Goal: Information Seeking & Learning: Learn about a topic

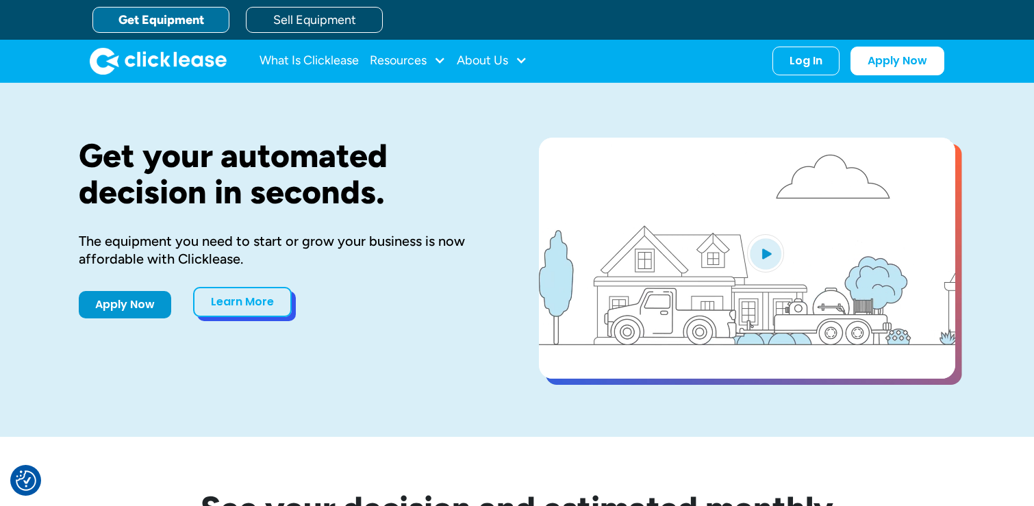
click at [244, 310] on link "Learn More" at bounding box center [242, 302] width 99 height 30
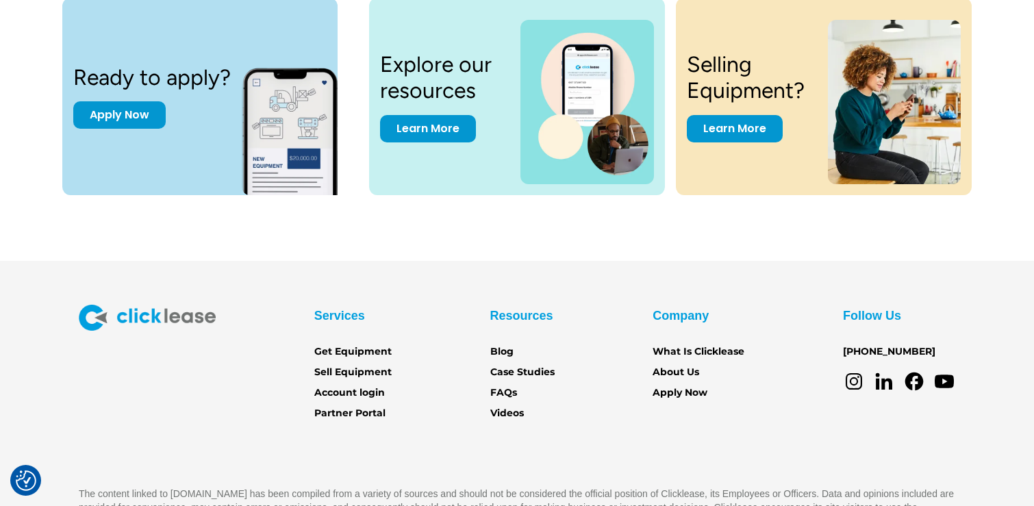
scroll to position [1914, 0]
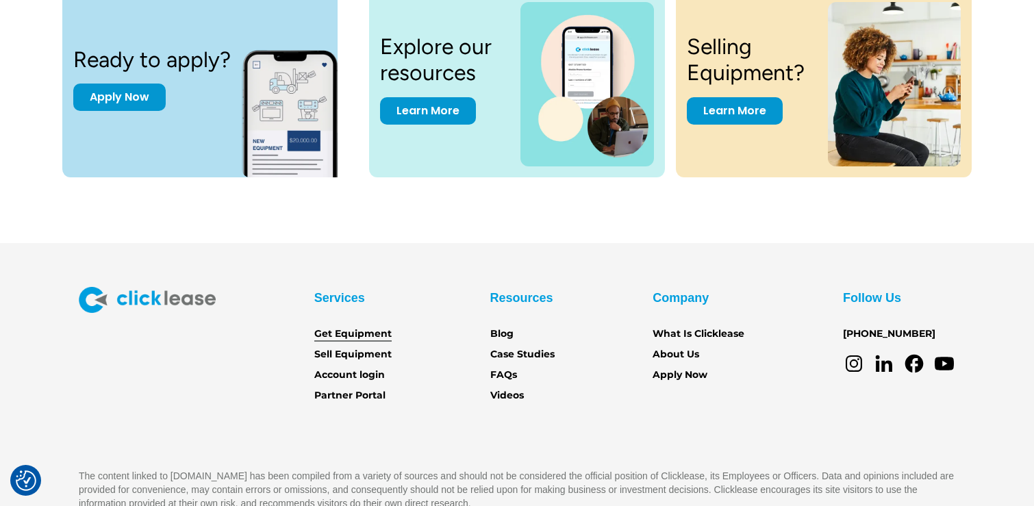
click at [371, 329] on link "Get Equipment" at bounding box center [352, 334] width 77 height 15
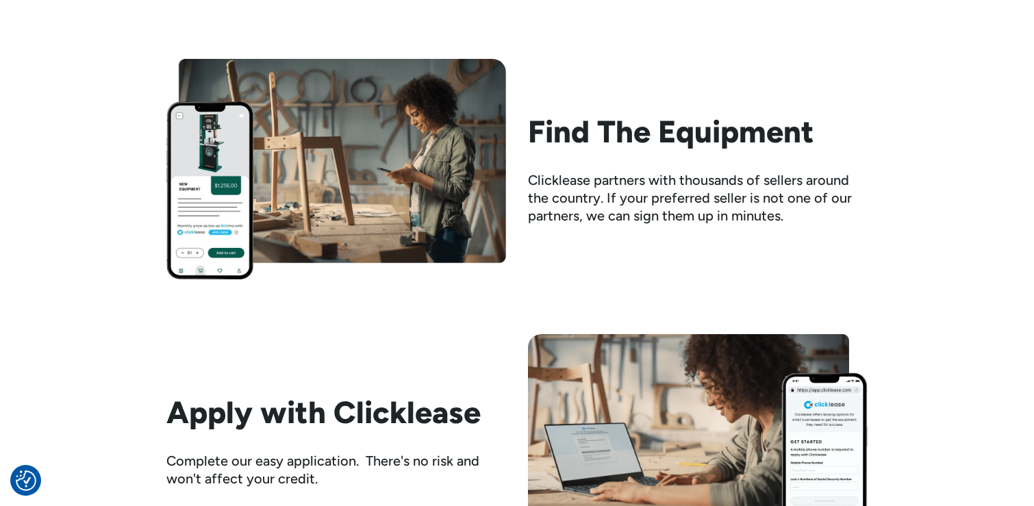
scroll to position [1518, 0]
